Goal: Task Accomplishment & Management: Use online tool/utility

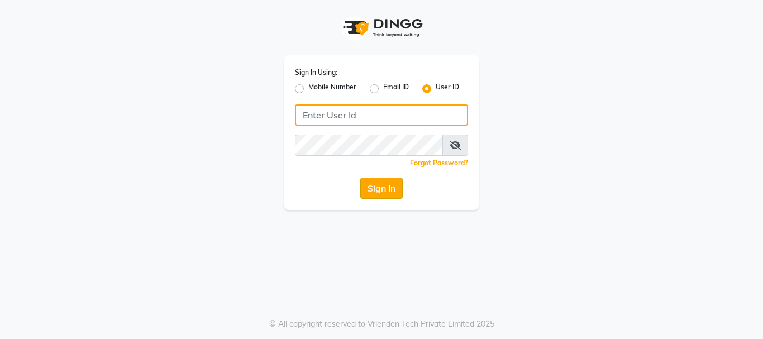
type input "E1949-12"
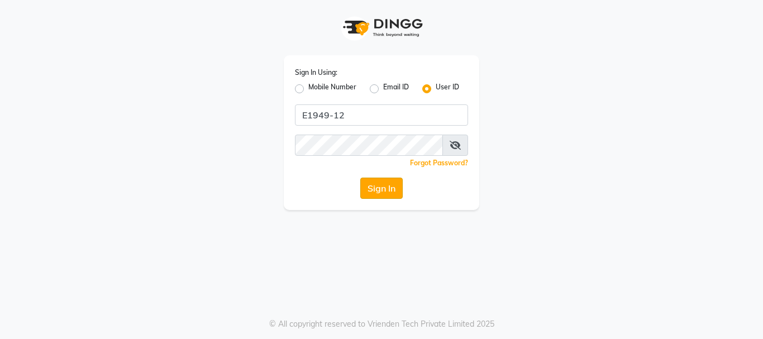
click at [383, 191] on button "Sign In" at bounding box center [381, 188] width 42 height 21
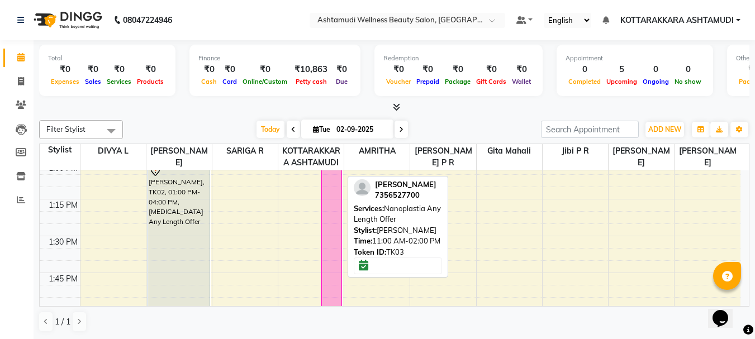
scroll to position [782, 0]
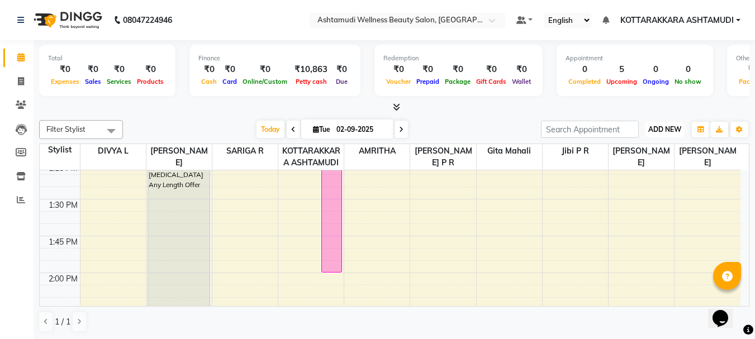
click at [657, 127] on span "ADD NEW" at bounding box center [664, 129] width 33 height 8
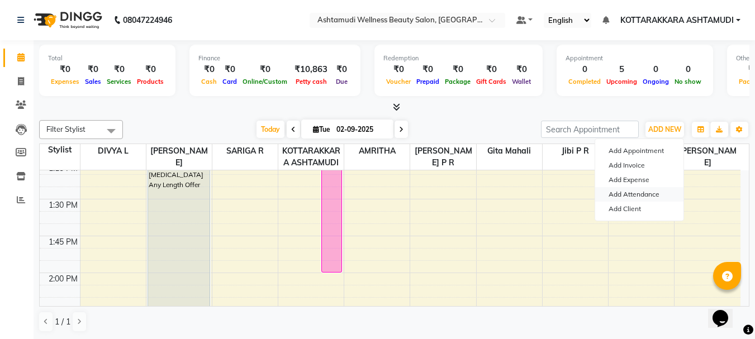
click at [641, 197] on link "Add Attendance" at bounding box center [639, 194] width 88 height 15
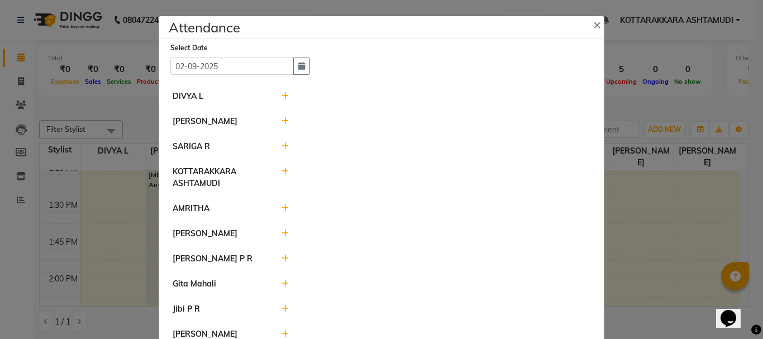
click at [282, 92] on icon at bounding box center [285, 96] width 7 height 8
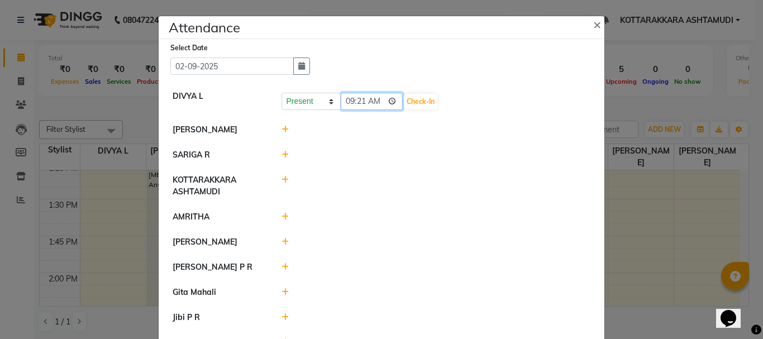
click at [374, 101] on input "09:21" at bounding box center [372, 101] width 63 height 17
type input "09:16"
click at [404, 101] on button "Check-In" at bounding box center [421, 102] width 34 height 16
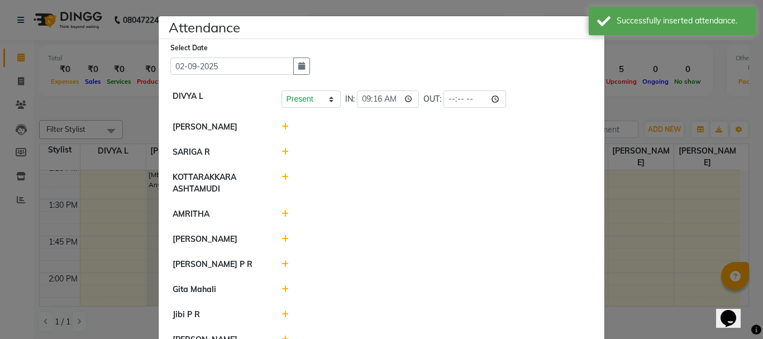
click at [282, 123] on icon at bounding box center [285, 127] width 7 height 8
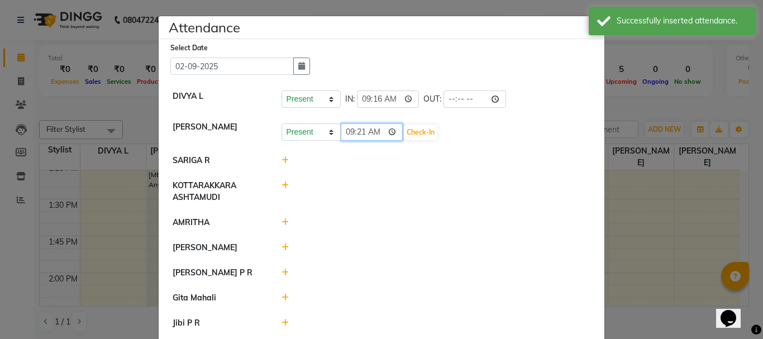
click at [374, 126] on input "09:21" at bounding box center [372, 131] width 63 height 17
type input "09:16"
click at [404, 130] on button "Check-In" at bounding box center [421, 133] width 34 height 16
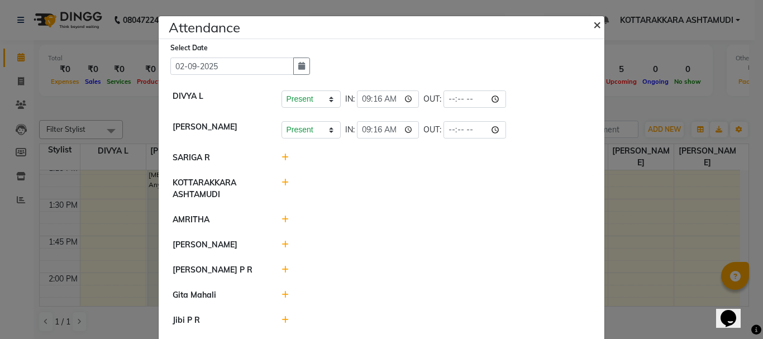
click at [593, 27] on span "×" at bounding box center [597, 24] width 8 height 17
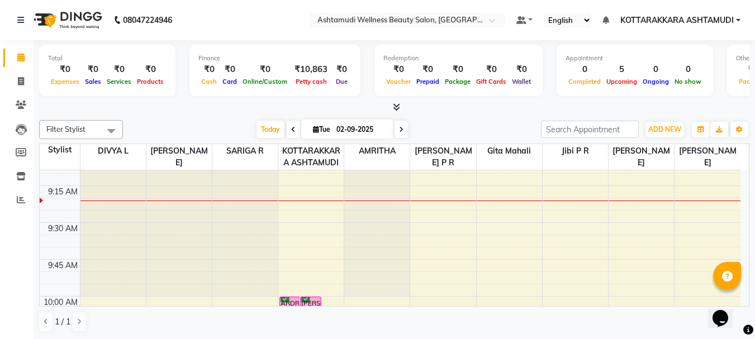
scroll to position [168, 0]
